Goal: Check status: Check status

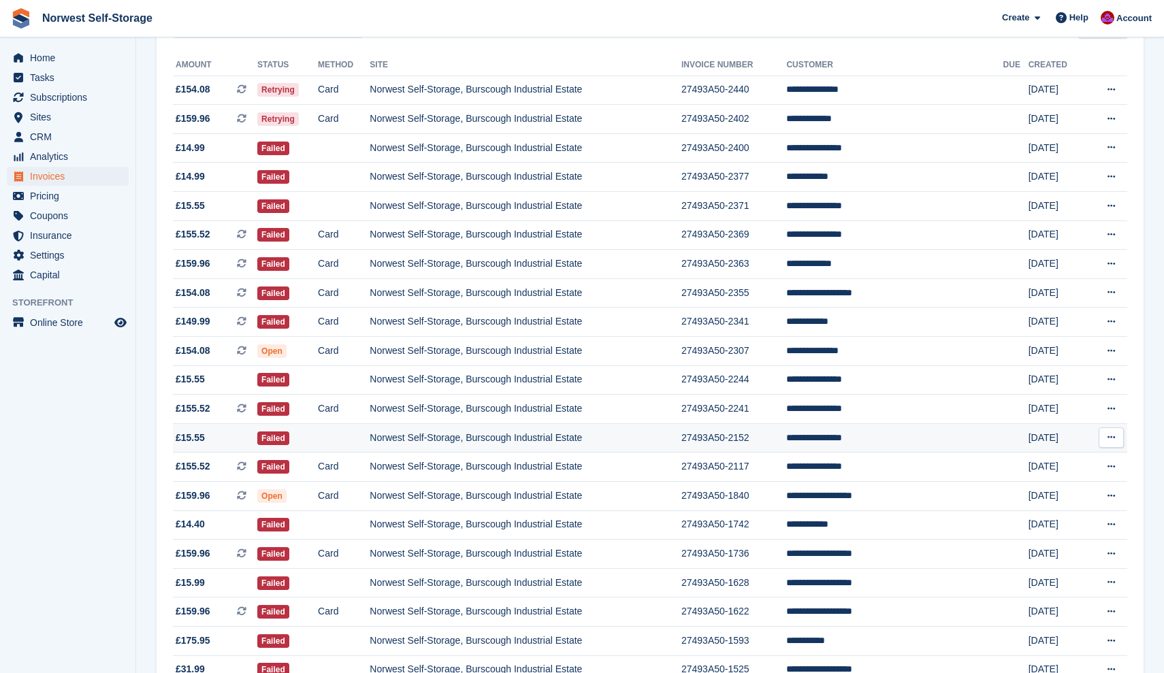
scroll to position [184, 0]
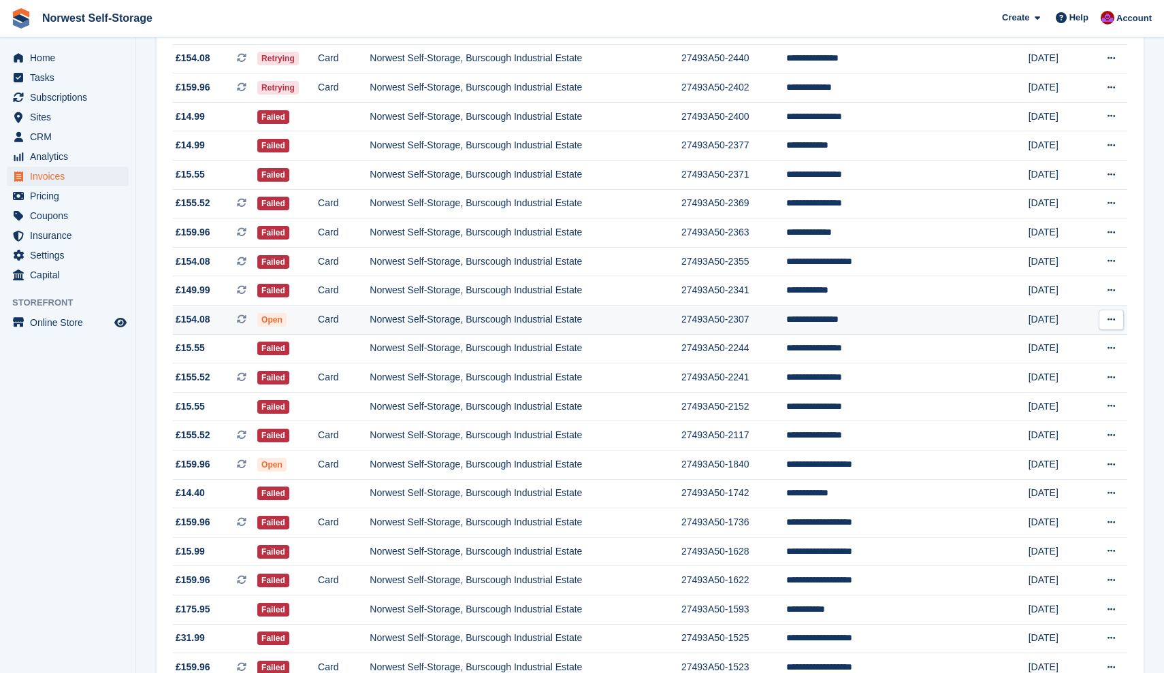
click at [222, 325] on span "£154.08 This is a recurring subscription invoice." at bounding box center [215, 319] width 84 height 14
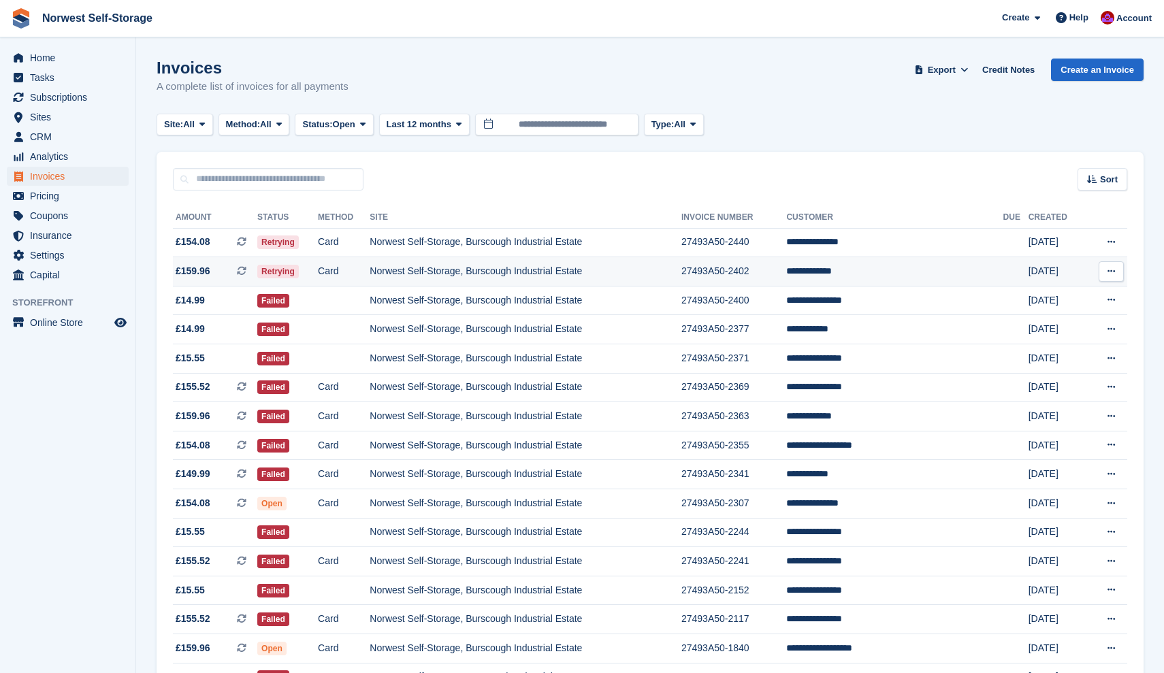
click at [222, 272] on span "£159.96 This is a recurring subscription invoice." at bounding box center [215, 271] width 84 height 14
click at [230, 241] on span "£154.08 This is a recurring subscription invoice." at bounding box center [215, 242] width 84 height 14
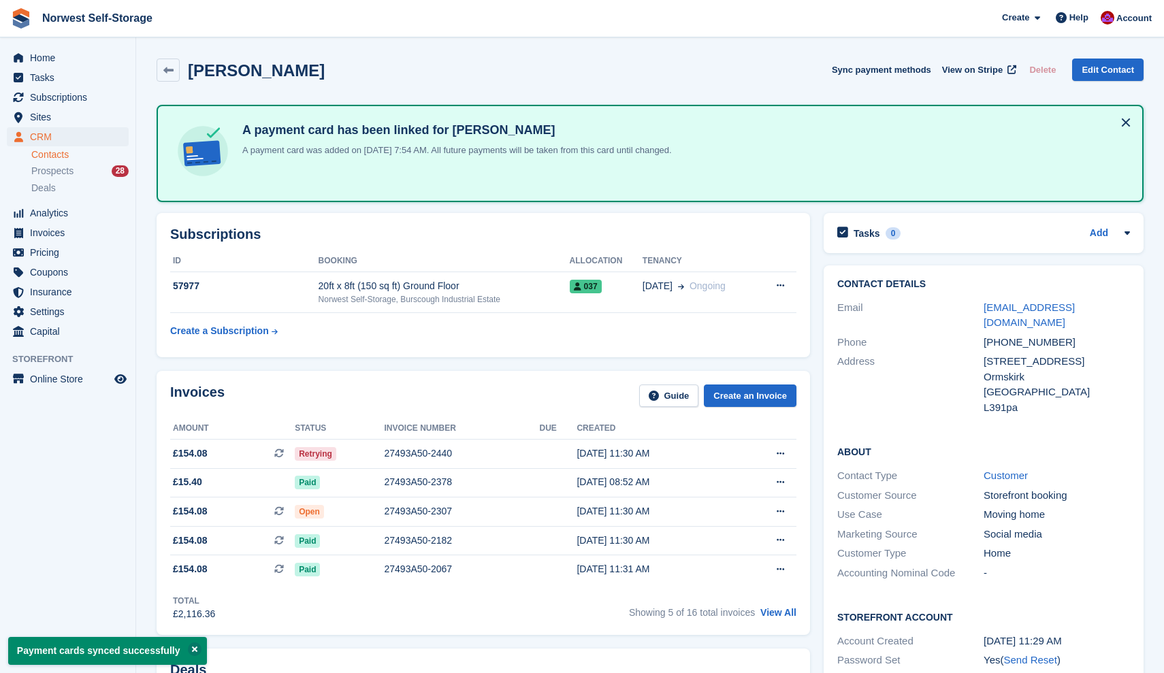
click at [1125, 119] on button at bounding box center [1126, 123] width 22 height 22
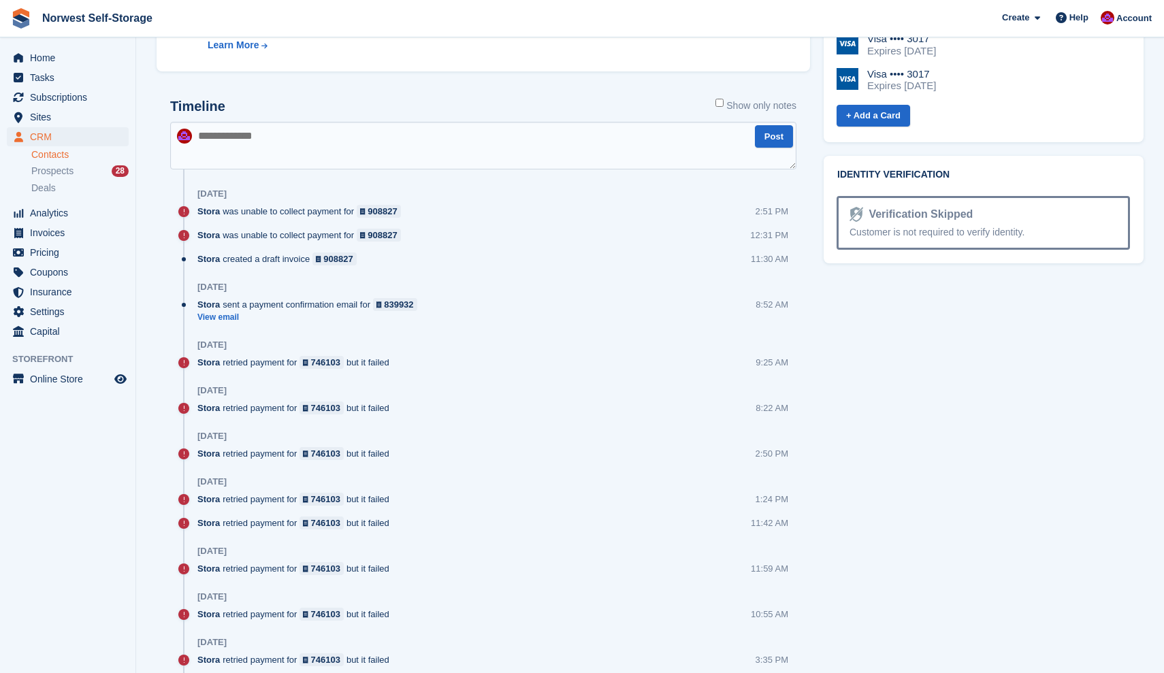
scroll to position [696, 0]
click at [225, 321] on link "View email" at bounding box center [310, 319] width 227 height 12
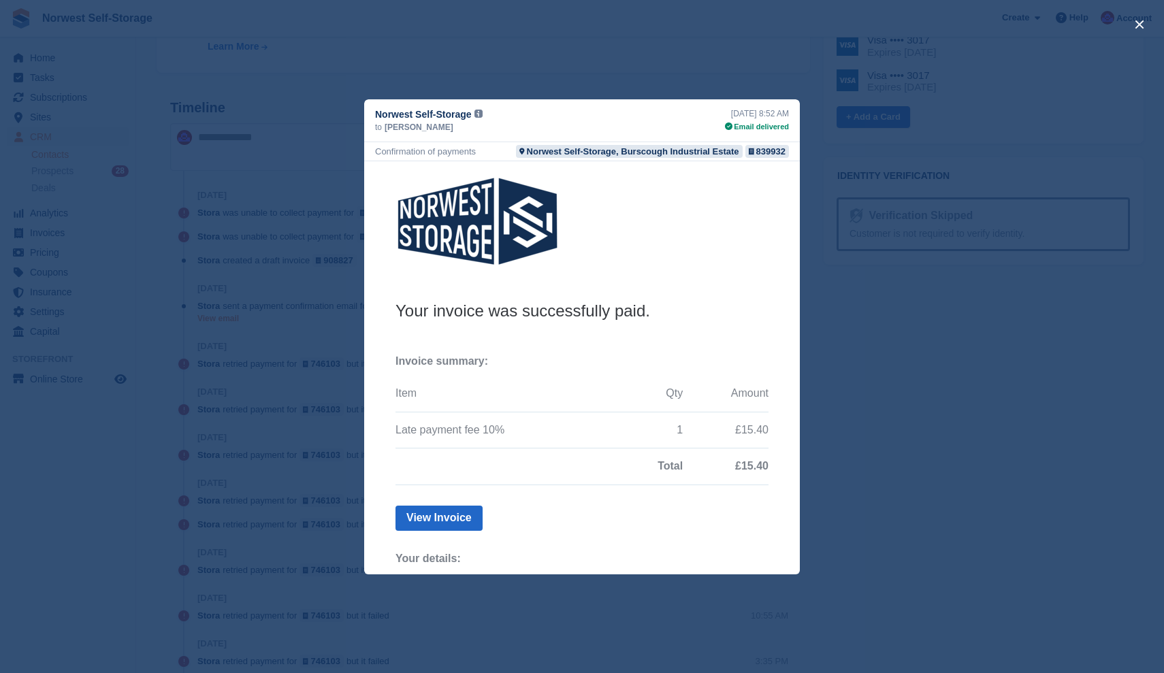
scroll to position [0, 0]
click at [1142, 21] on button "close" at bounding box center [1140, 25] width 22 height 22
